Goal: Task Accomplishment & Management: Manage account settings

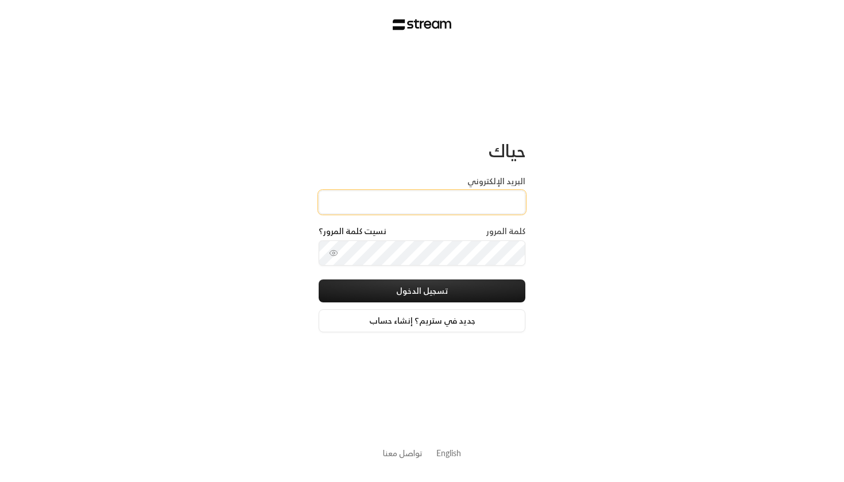
paste input "[EMAIL_ADDRESS][DOMAIN_NAME]"
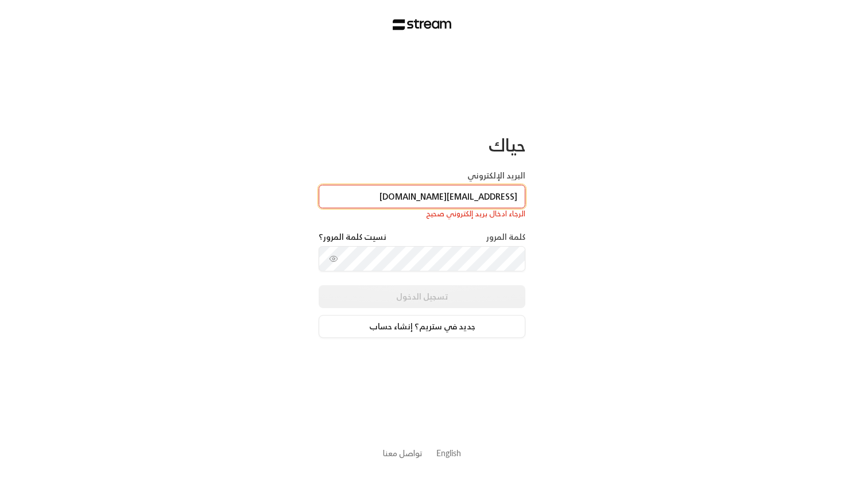
type input "[EMAIL_ADDRESS][DOMAIN_NAME]"
click at [383, 198] on input "[EMAIL_ADDRESS][DOMAIN_NAME]" at bounding box center [422, 197] width 207 height 24
click at [346, 198] on input "[EMAIL_ADDRESS][DOMAIN_NAME]" at bounding box center [422, 197] width 207 height 24
click at [451, 454] on link "English" at bounding box center [448, 453] width 25 height 21
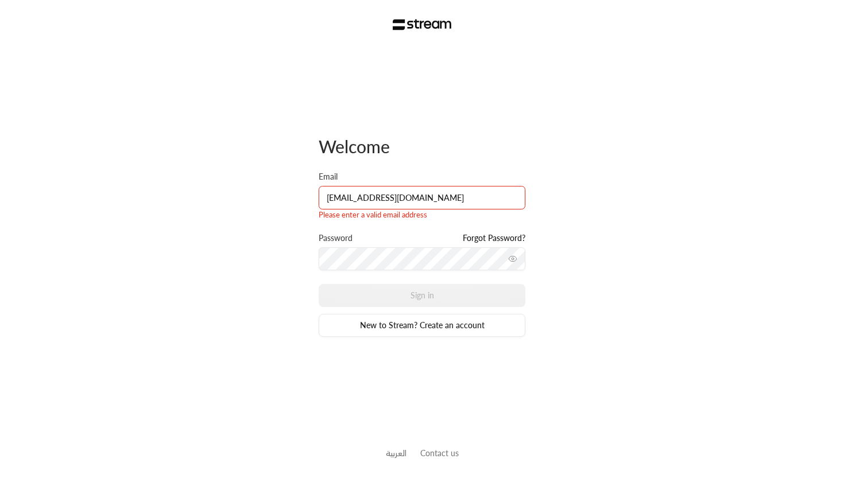
click at [331, 198] on input "[EMAIL_ADDRESS][DOMAIN_NAME]" at bounding box center [422, 198] width 207 height 24
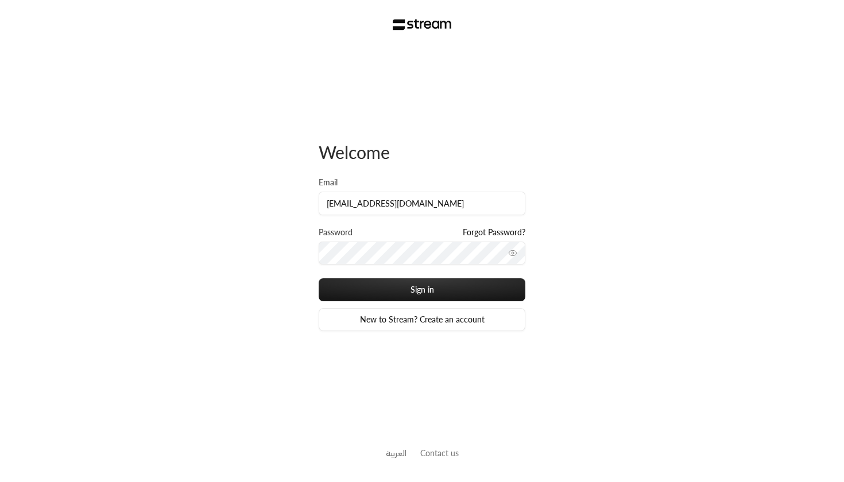
type input "[EMAIL_ADDRESS][DOMAIN_NAME]"
click at [422, 290] on button "Sign in" at bounding box center [422, 289] width 207 height 23
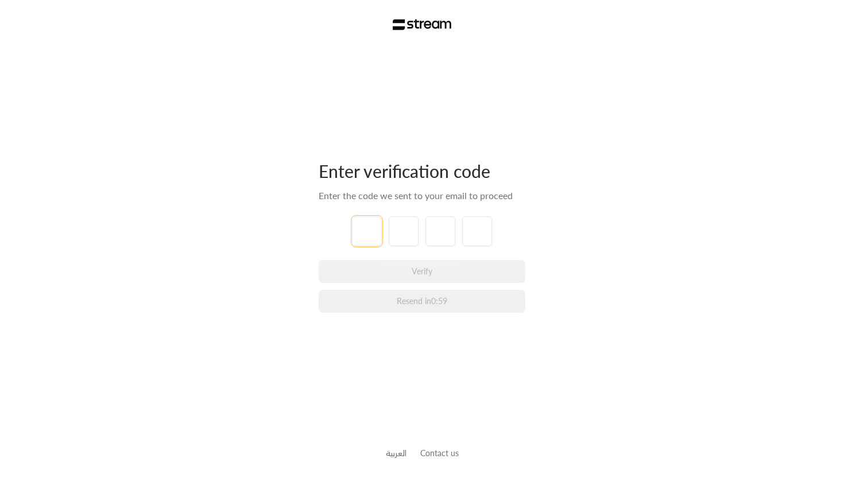
type input "1"
type input "2"
type input "3"
type input "4"
